Goal: Information Seeking & Learning: Learn about a topic

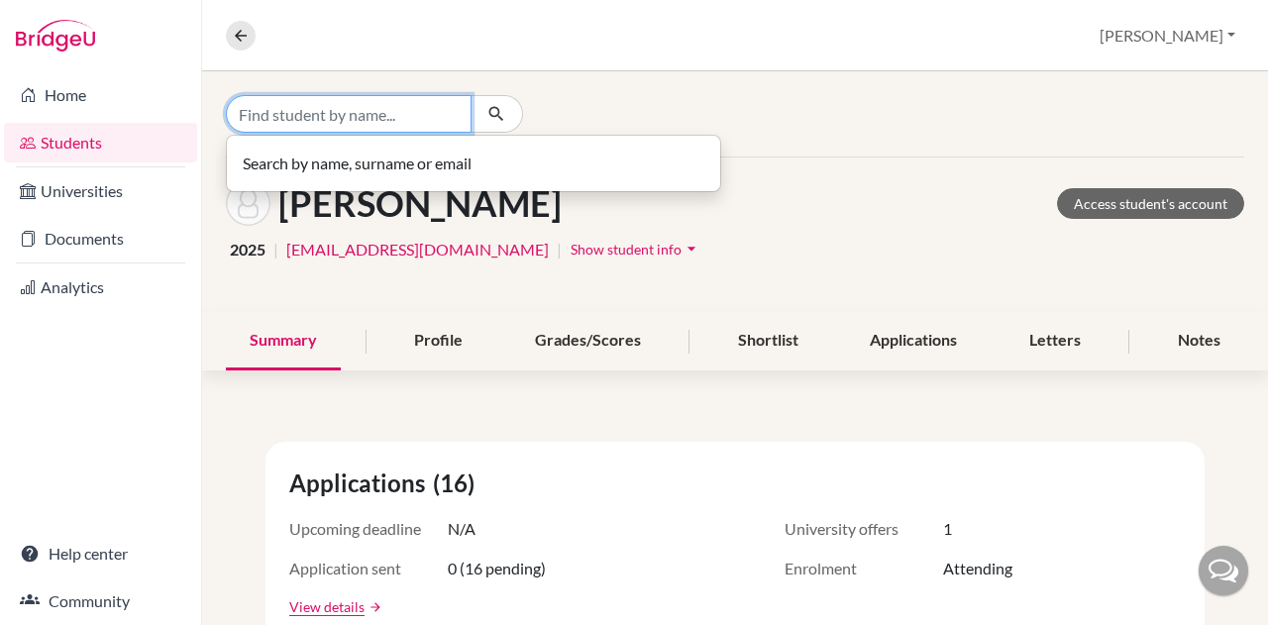
click at [356, 115] on input "Find student by name..." at bounding box center [349, 114] width 246 height 38
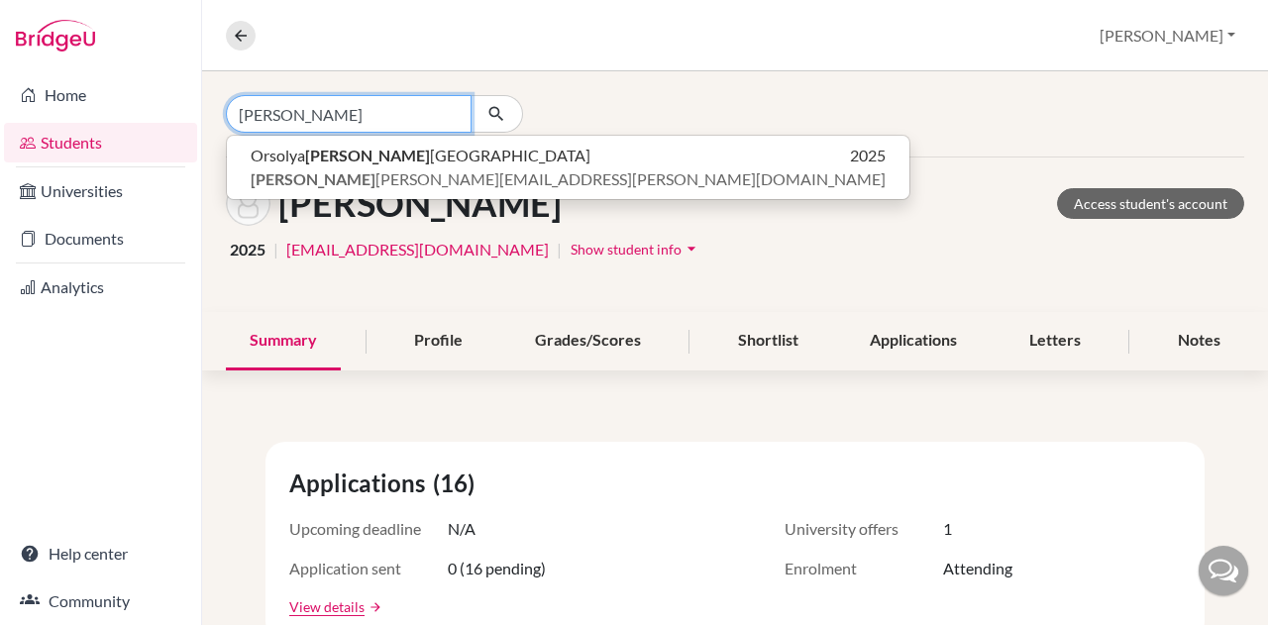
type input "[PERSON_NAME]"
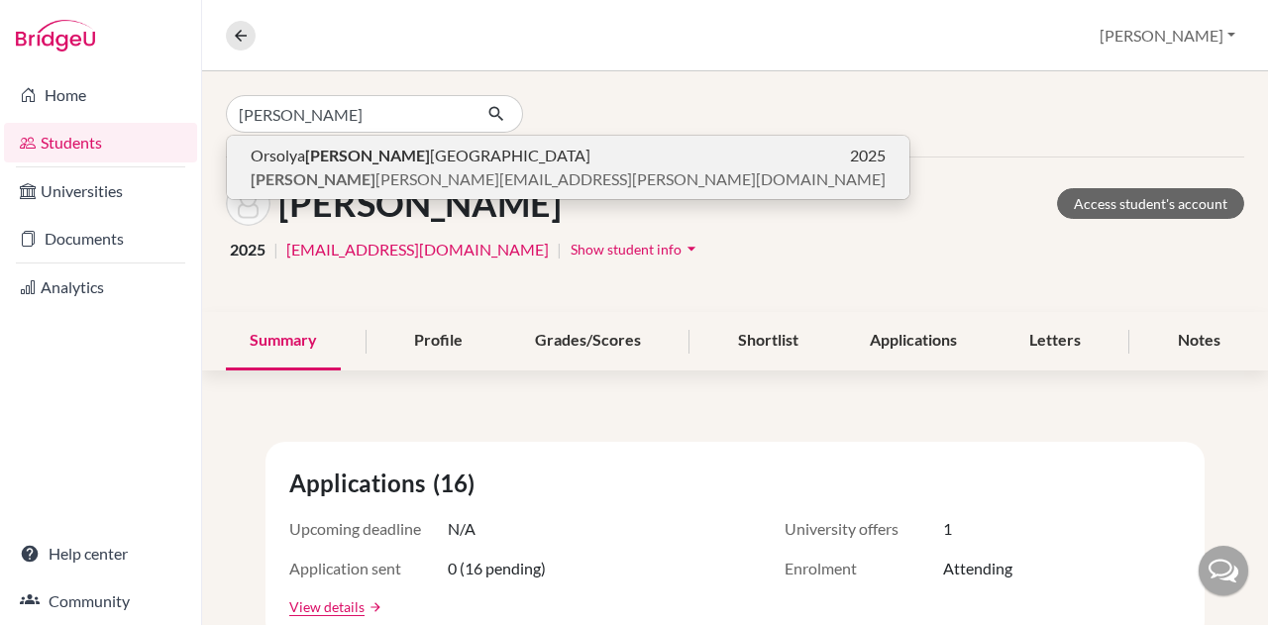
click at [313, 198] on button "Orsolya Stein metz 2025 stein metz.orsi@gmail.com" at bounding box center [568, 167] width 683 height 63
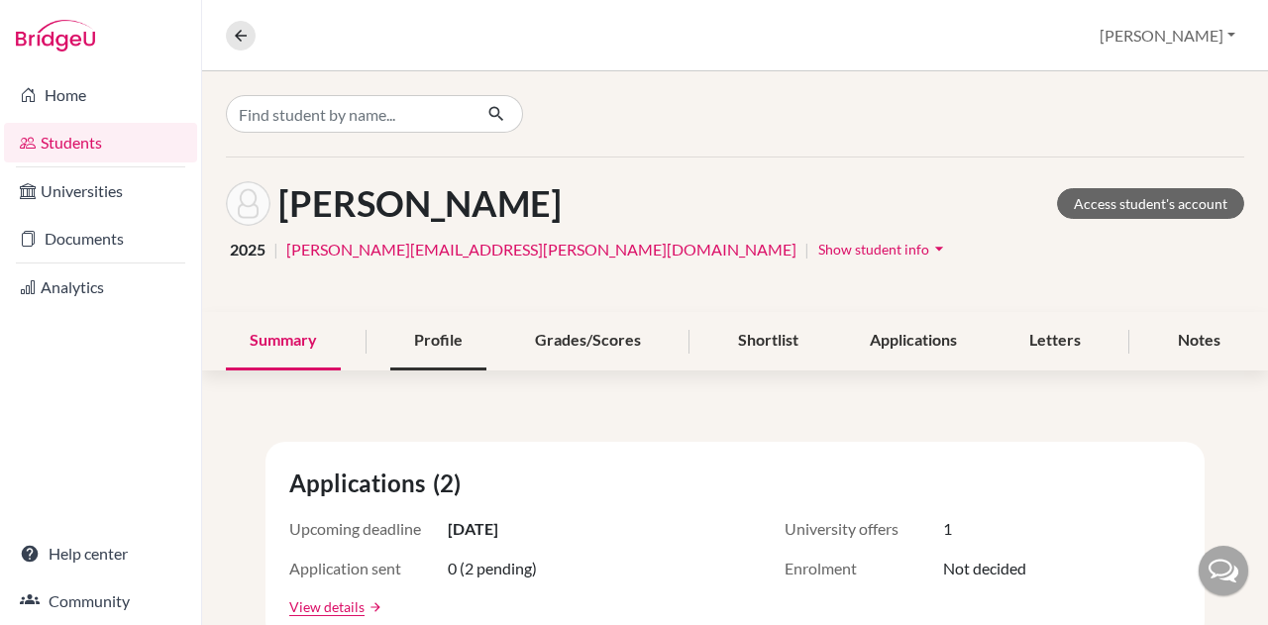
click at [438, 357] on div "Profile" at bounding box center [438, 341] width 96 height 58
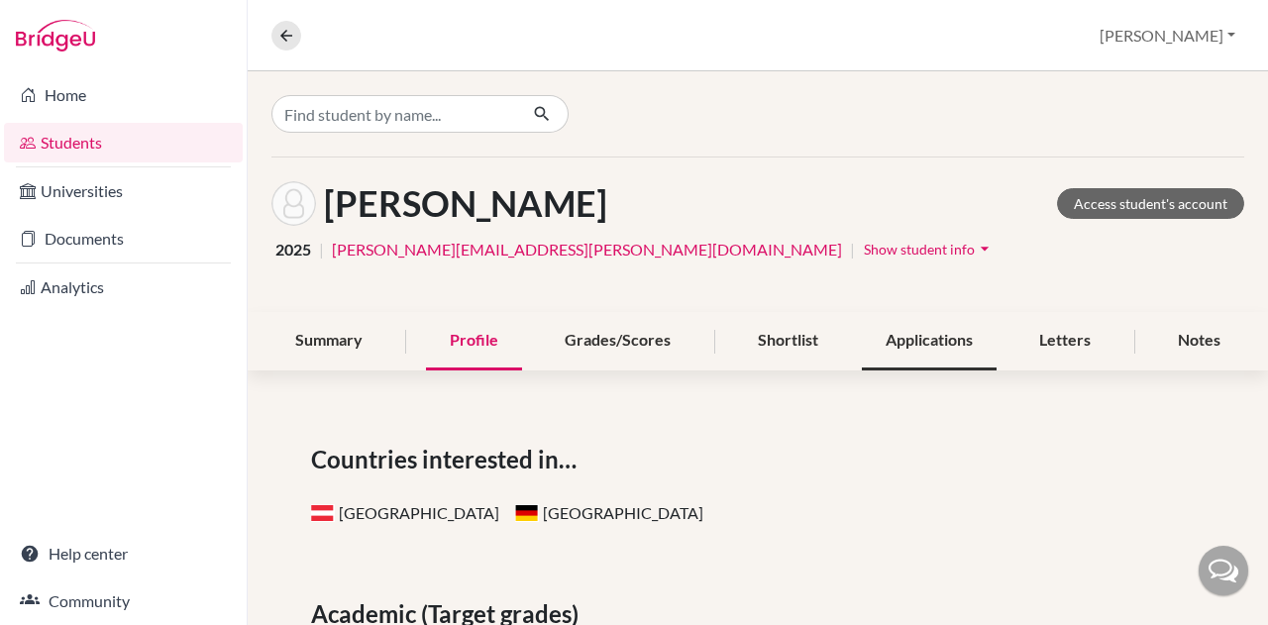
click at [977, 332] on div "Applications" at bounding box center [929, 341] width 135 height 58
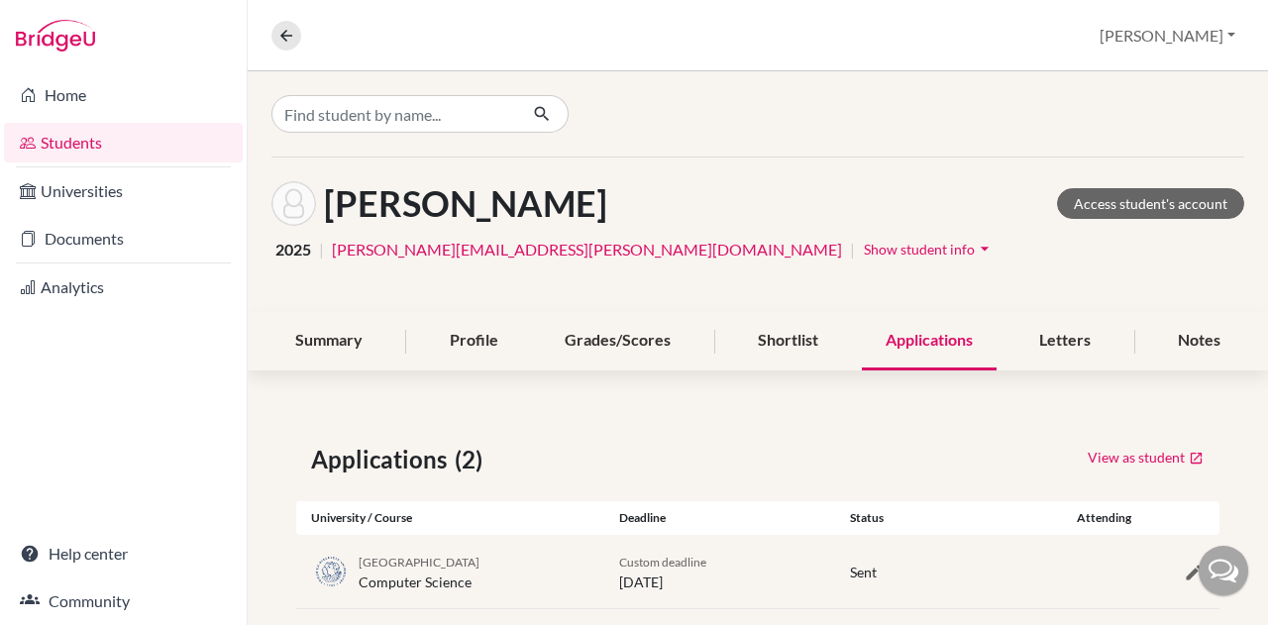
scroll to position [103, 0]
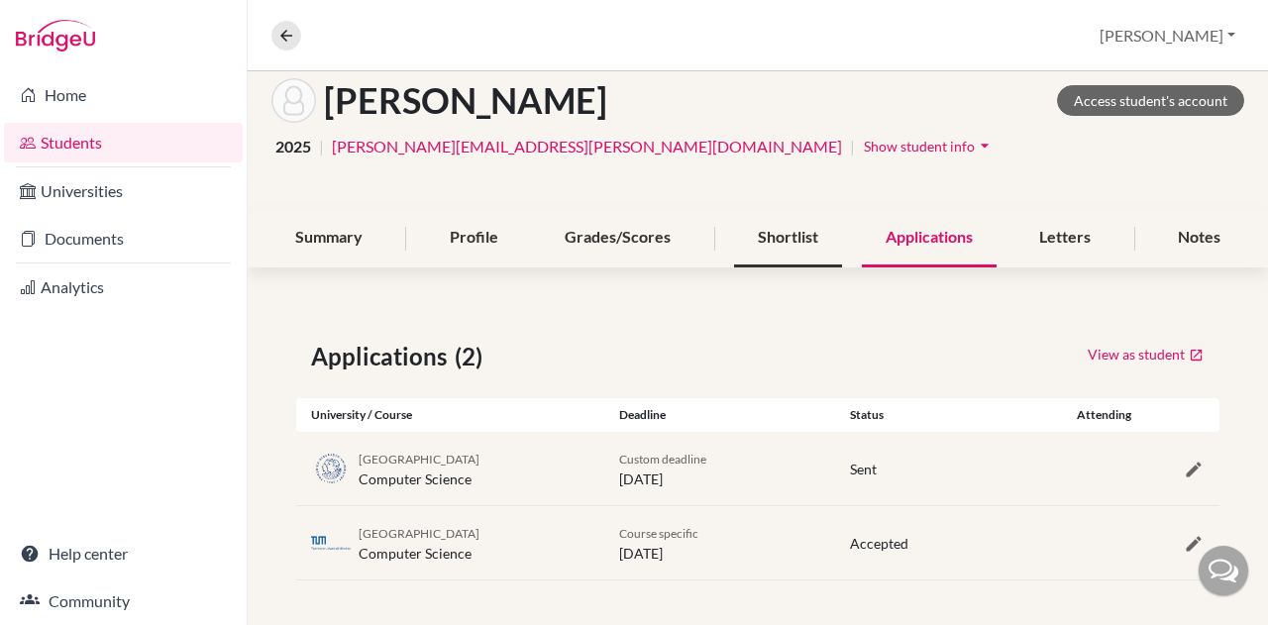
click at [757, 234] on div "Shortlist" at bounding box center [788, 238] width 108 height 58
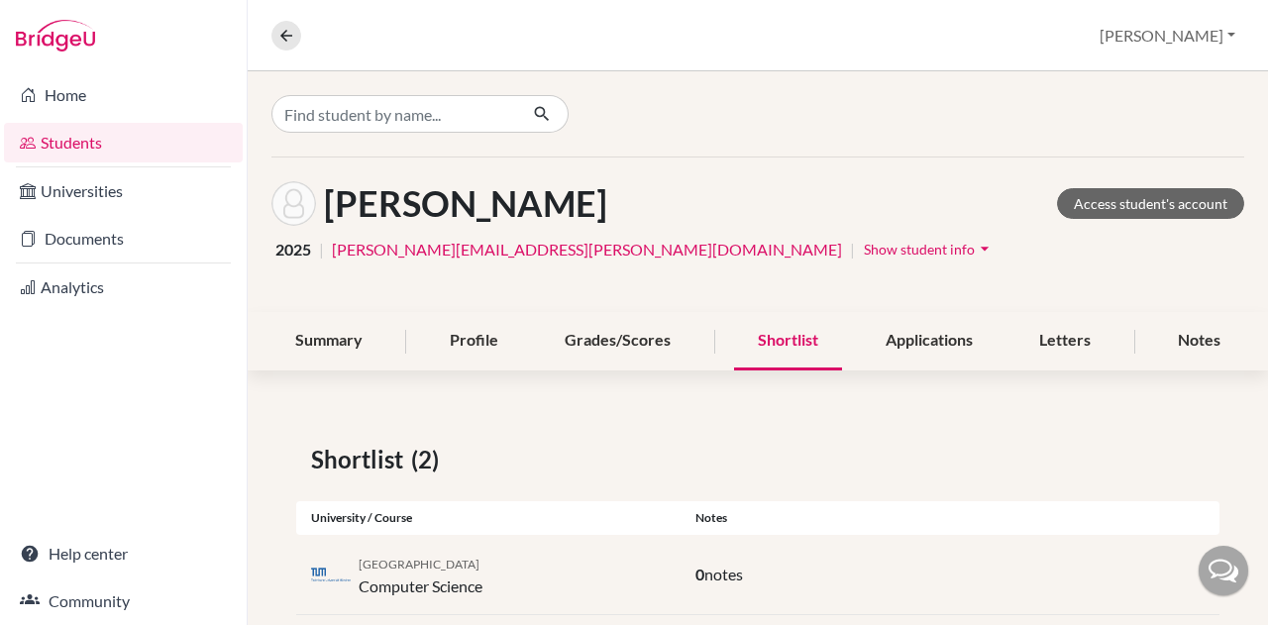
scroll to position [115, 0]
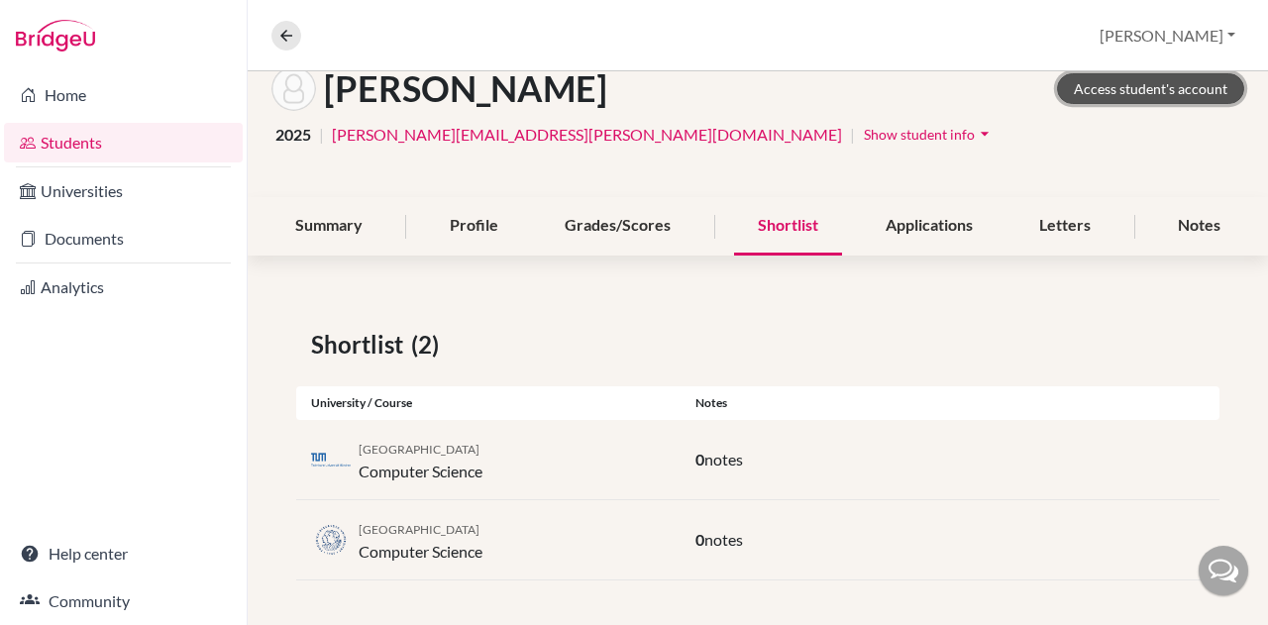
click at [1118, 88] on link "Access student's account" at bounding box center [1150, 88] width 187 height 31
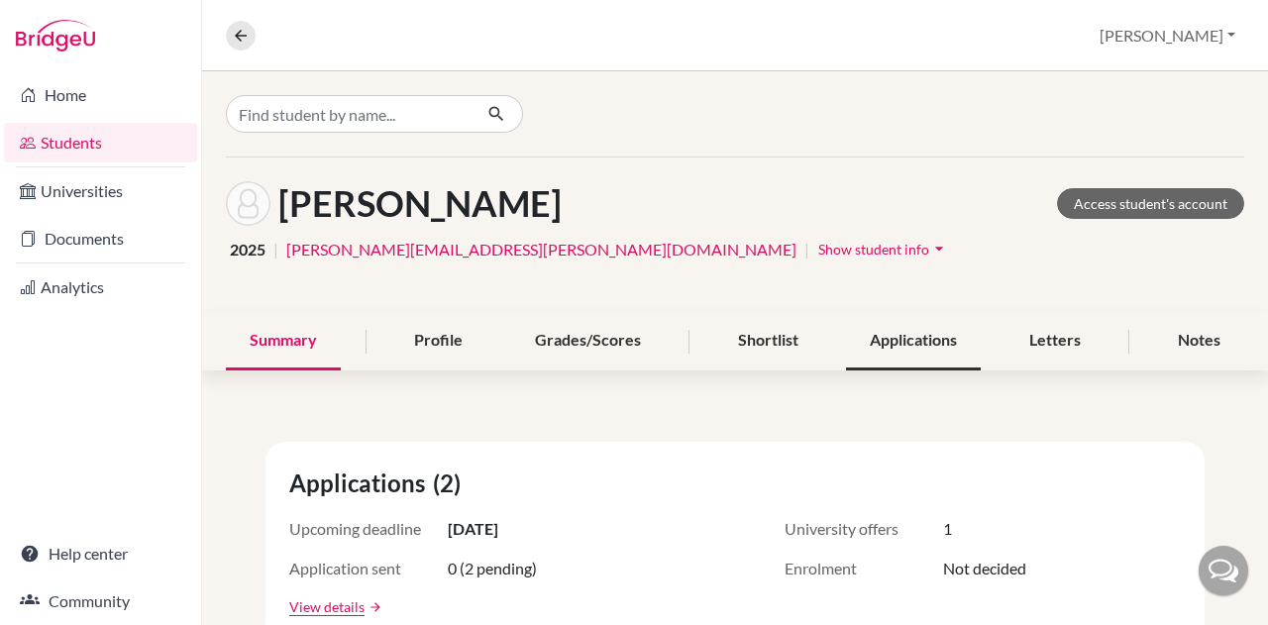
click at [860, 350] on div "Applications" at bounding box center [913, 341] width 135 height 58
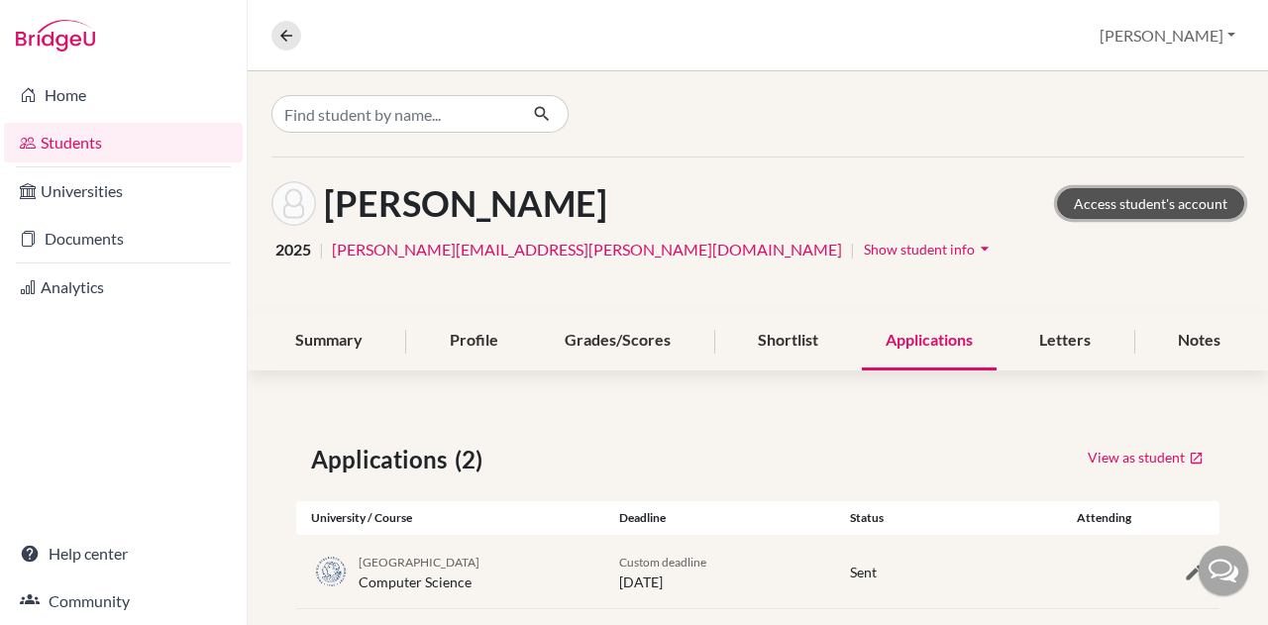
click at [1134, 203] on link "Access student's account" at bounding box center [1150, 203] width 187 height 31
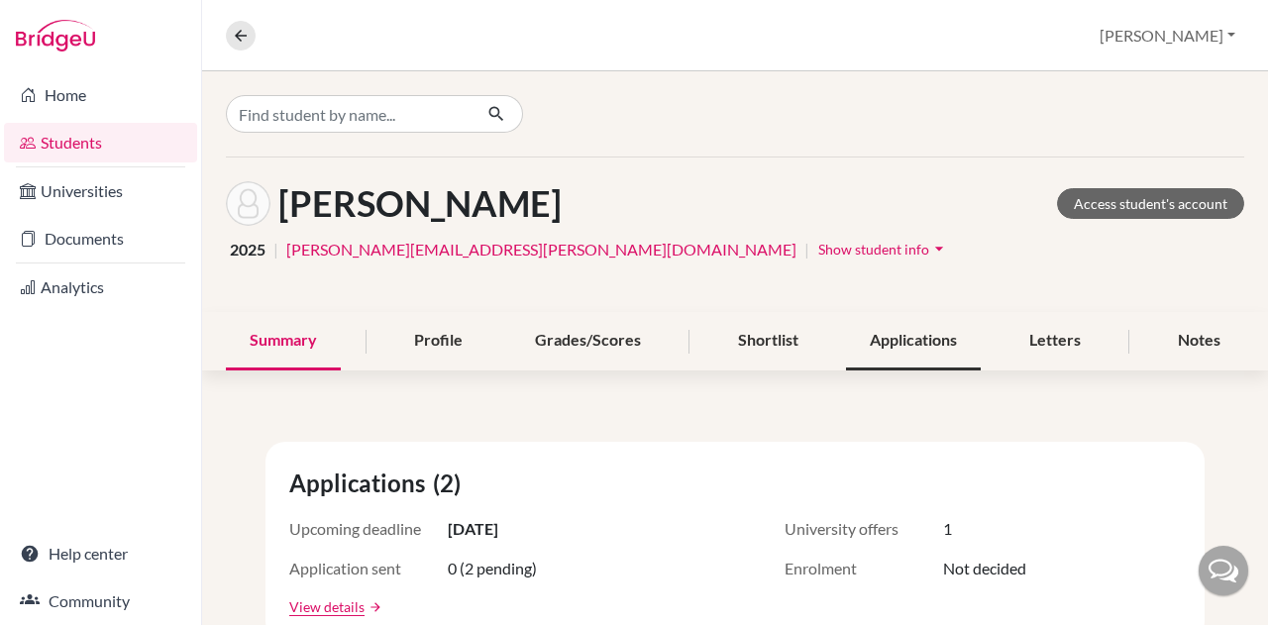
click at [886, 354] on div "Applications" at bounding box center [913, 341] width 135 height 58
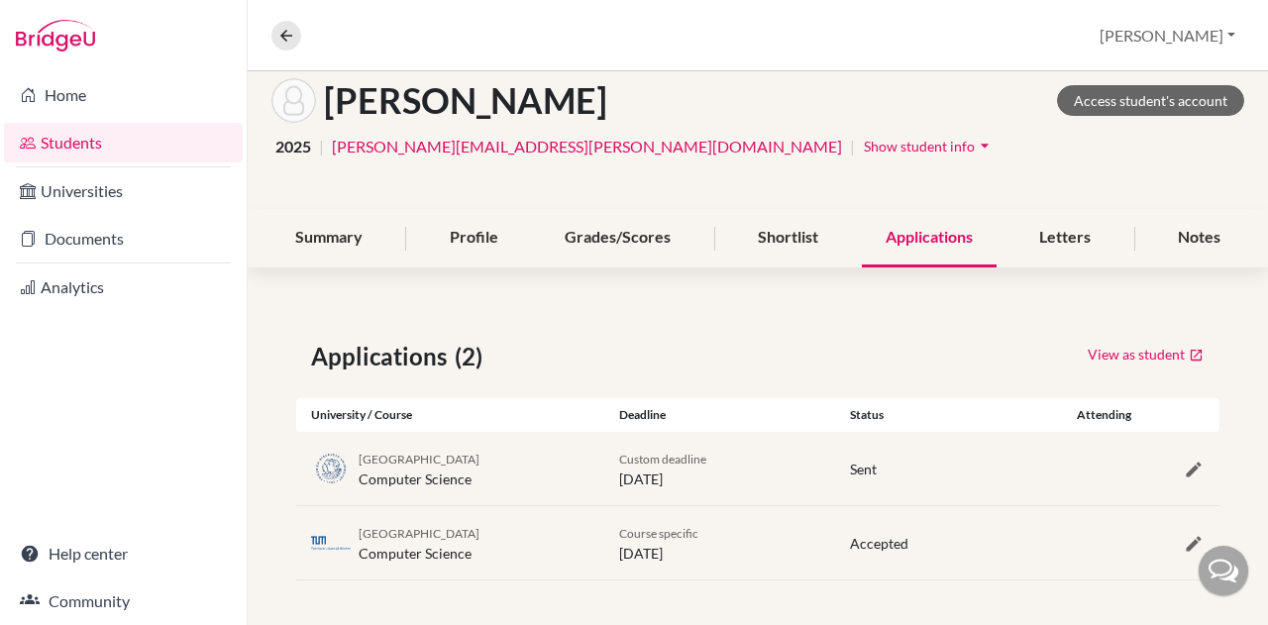
scroll to position [99, 0]
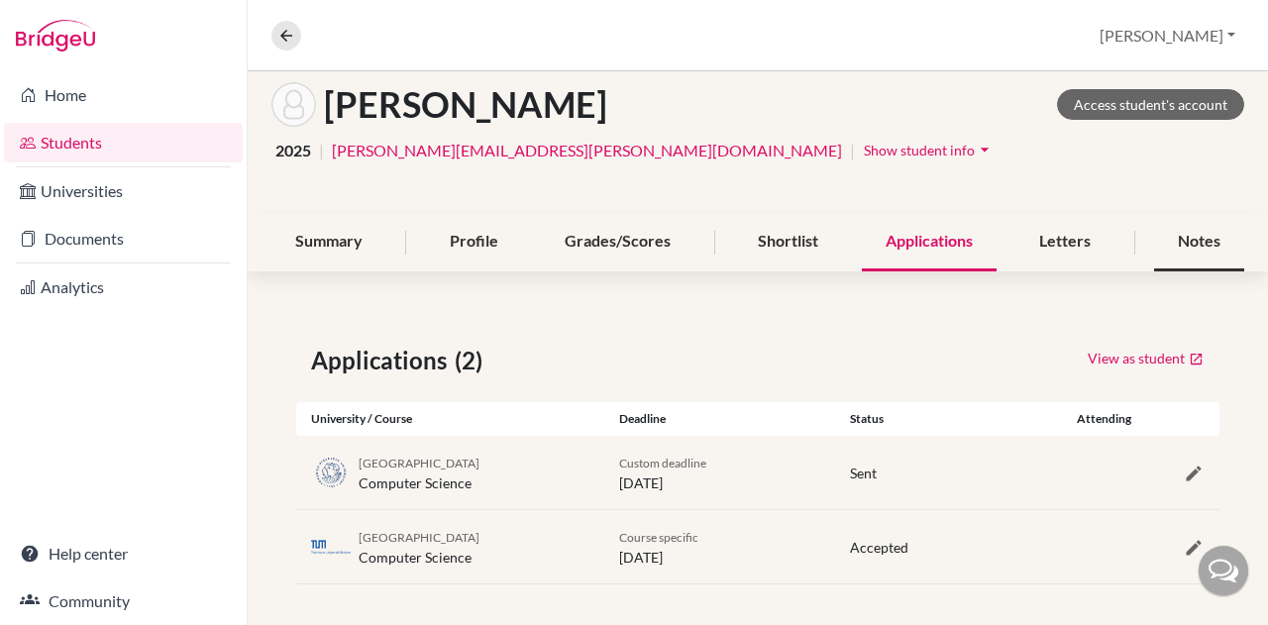
click at [1155, 231] on div "Notes" at bounding box center [1199, 242] width 90 height 58
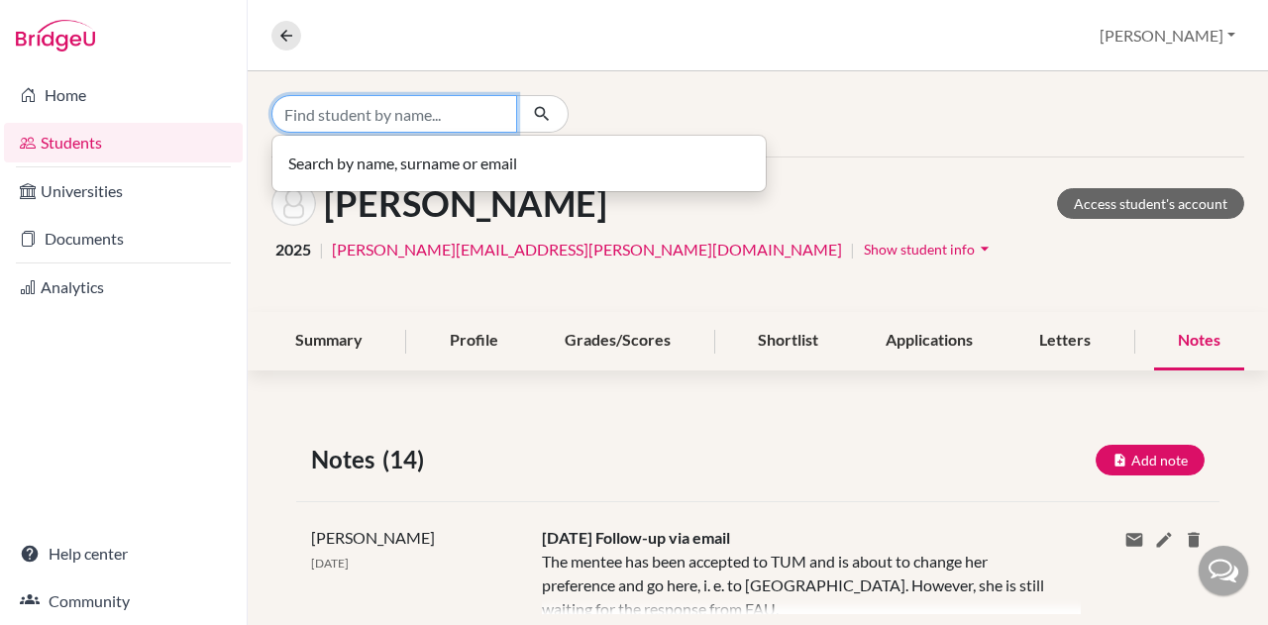
click at [399, 111] on input "Find student by name..." at bounding box center [395, 114] width 246 height 38
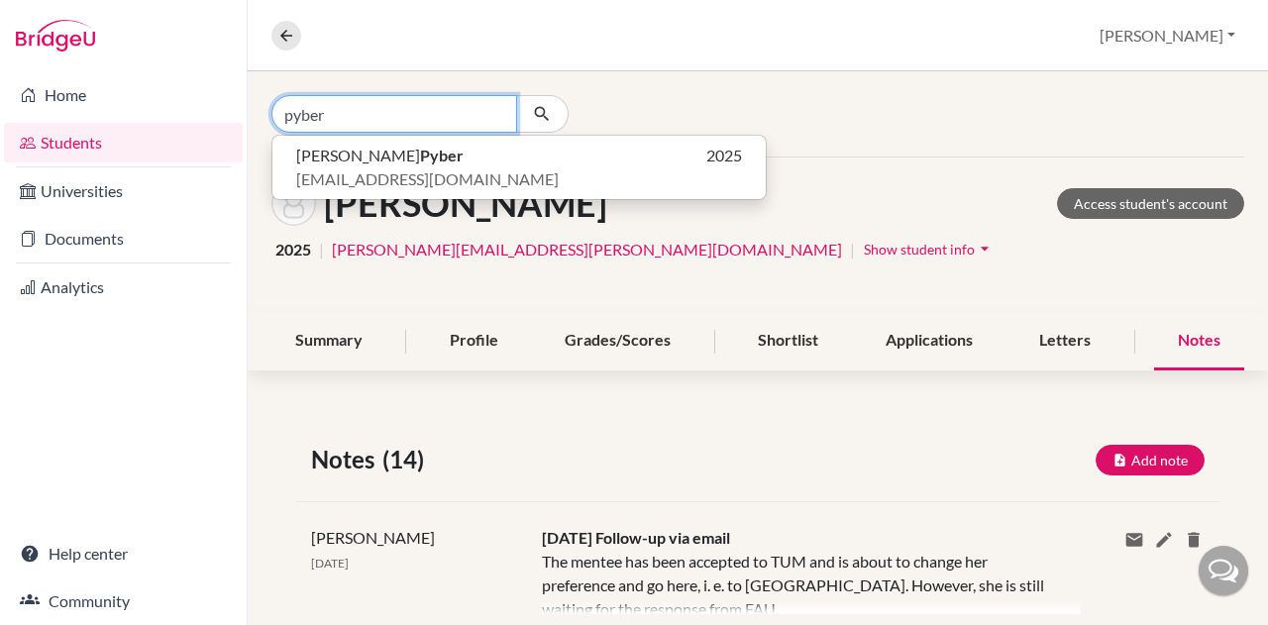
type input "pyber"
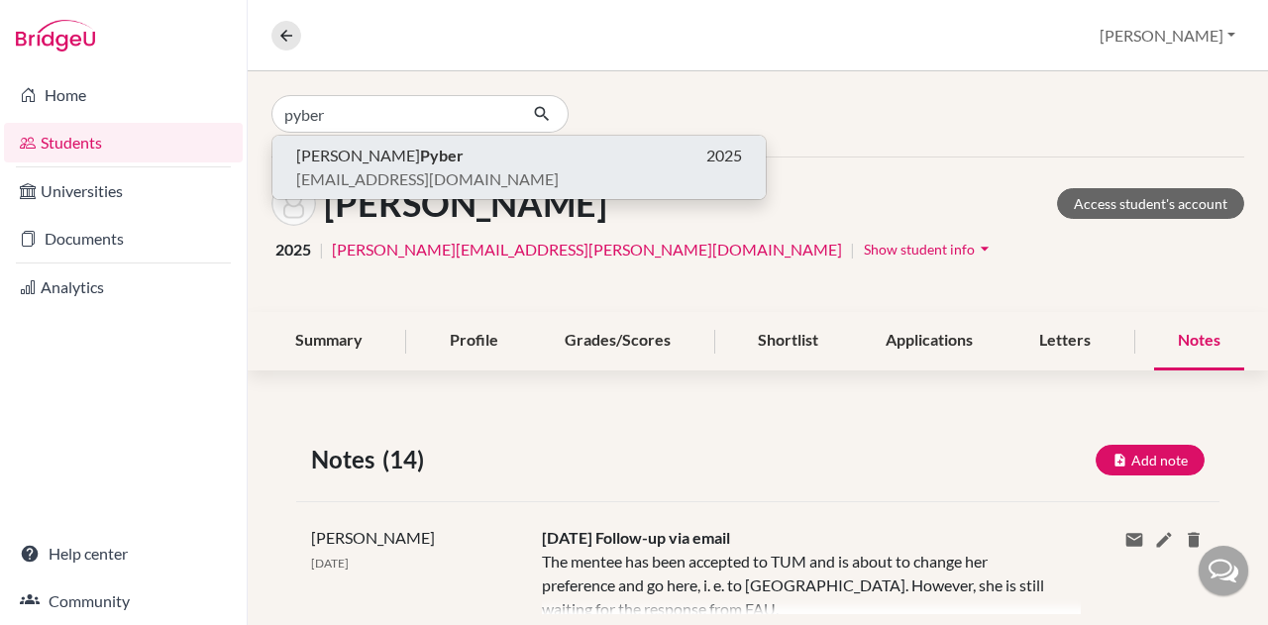
click button "[PERSON_NAME] Pyber 2025 [EMAIL_ADDRESS][DOMAIN_NAME]" at bounding box center [520, 167] width 494 height 63
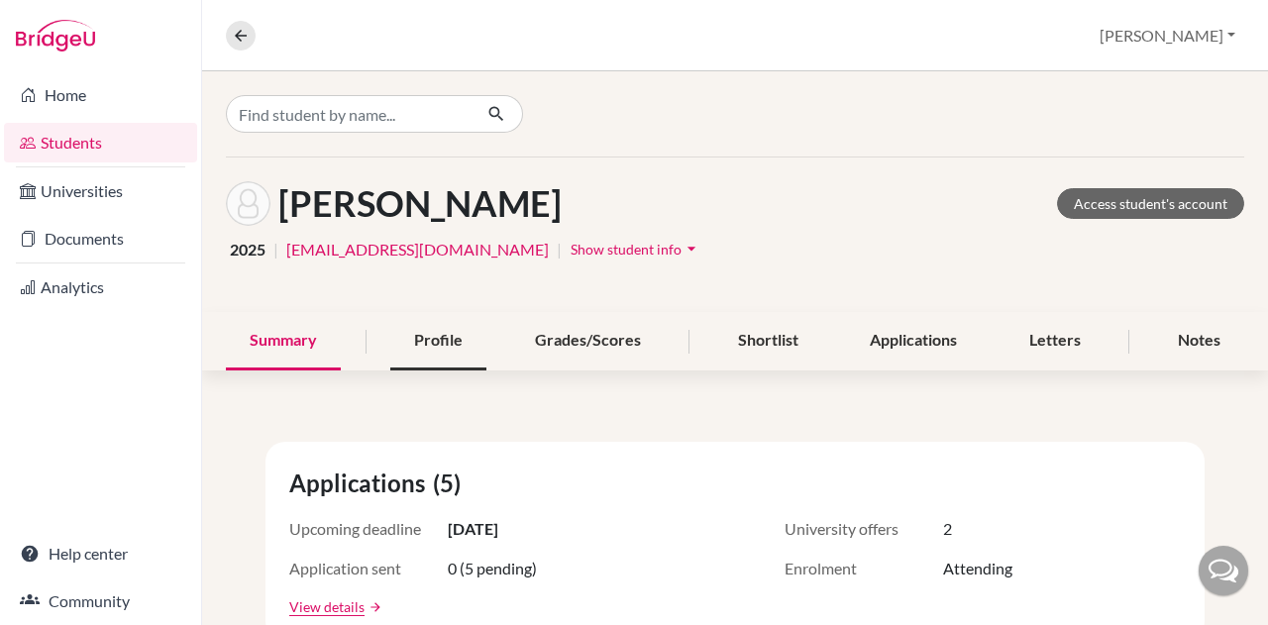
click at [436, 350] on div "Profile" at bounding box center [438, 341] width 96 height 58
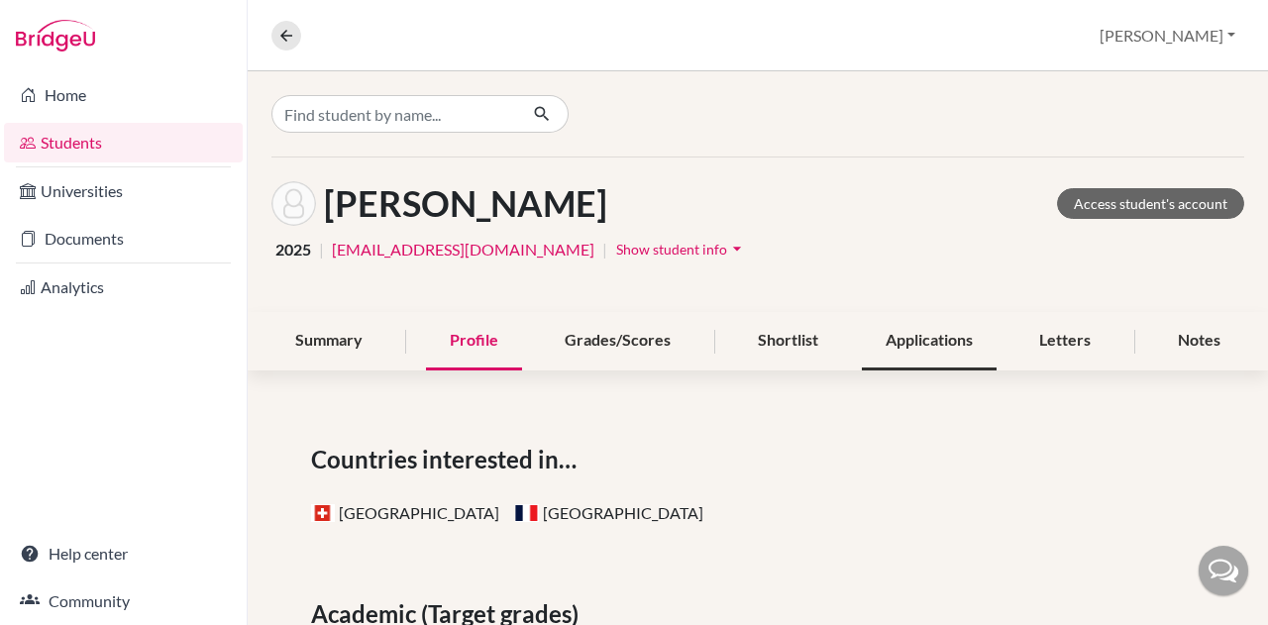
click at [917, 332] on div "Applications" at bounding box center [929, 341] width 135 height 58
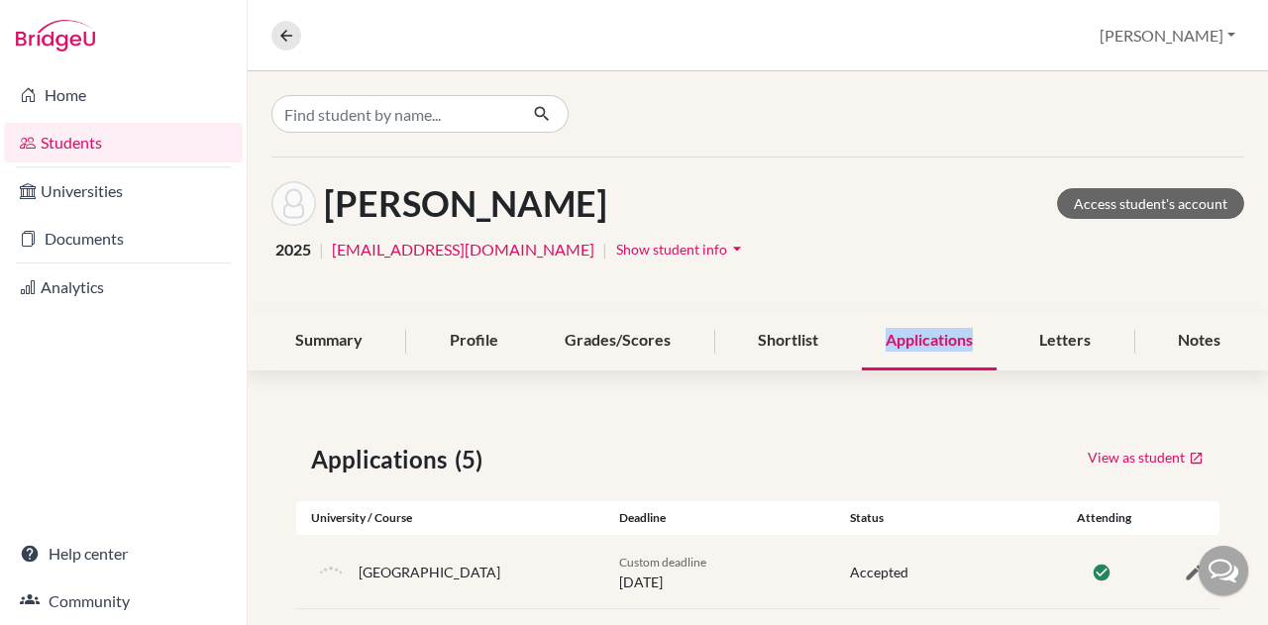
click at [917, 332] on div "Applications" at bounding box center [929, 341] width 135 height 58
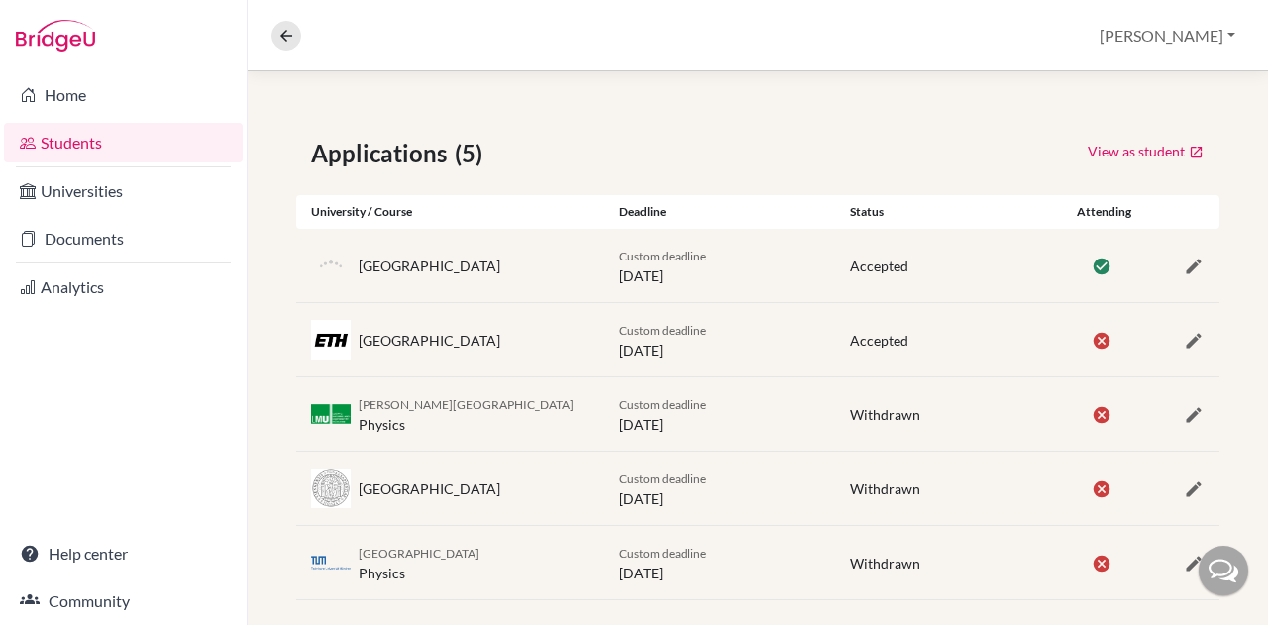
scroll to position [325, 0]
